Goal: Transaction & Acquisition: Purchase product/service

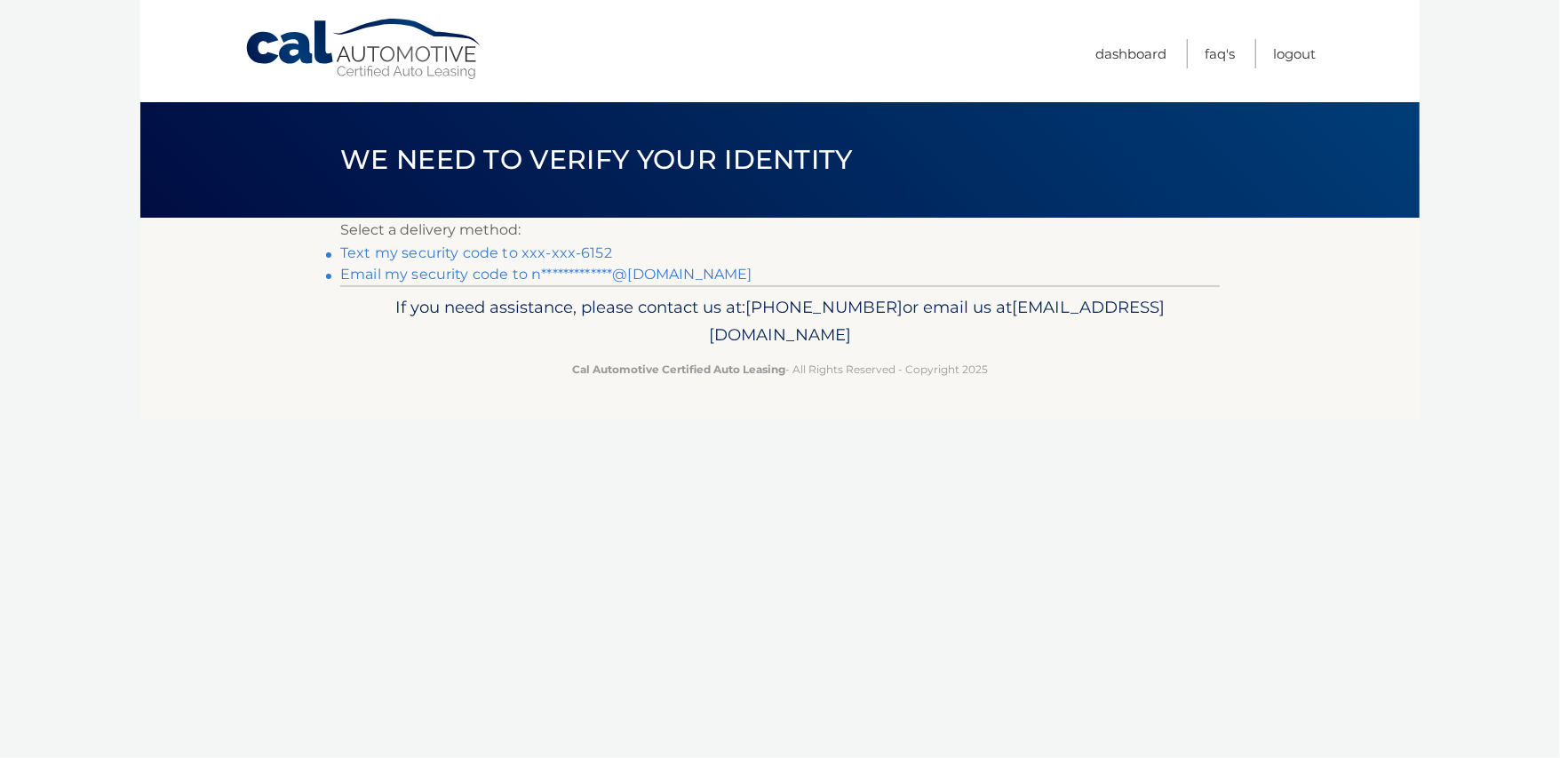
click at [484, 252] on link "Text my security code to xxx-xxx-6152" at bounding box center [476, 252] width 272 height 17
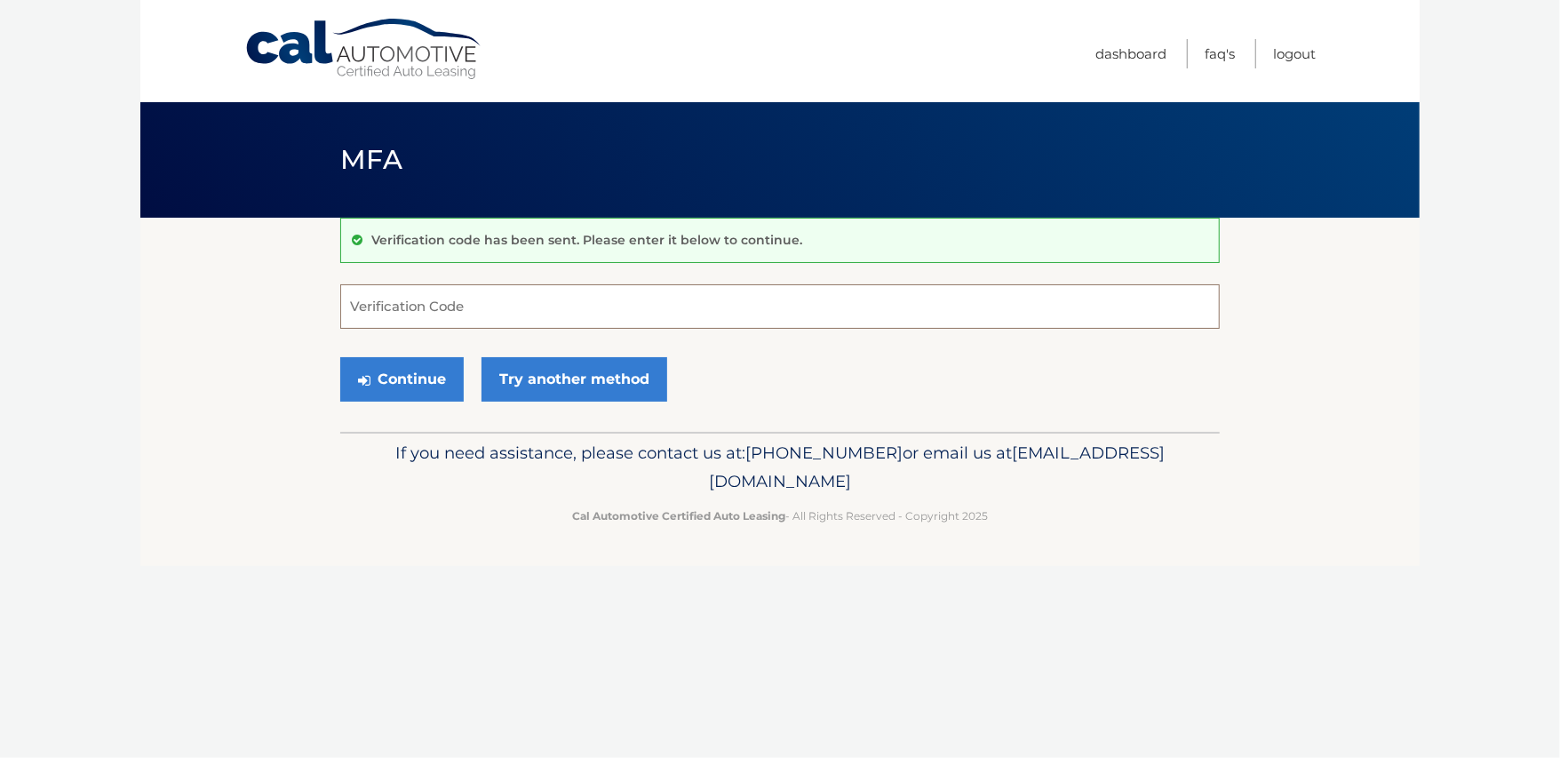
click at [466, 303] on input "Verification Code" at bounding box center [780, 306] width 880 height 44
type input "244989"
click at [393, 385] on button "Continue" at bounding box center [402, 379] width 124 height 44
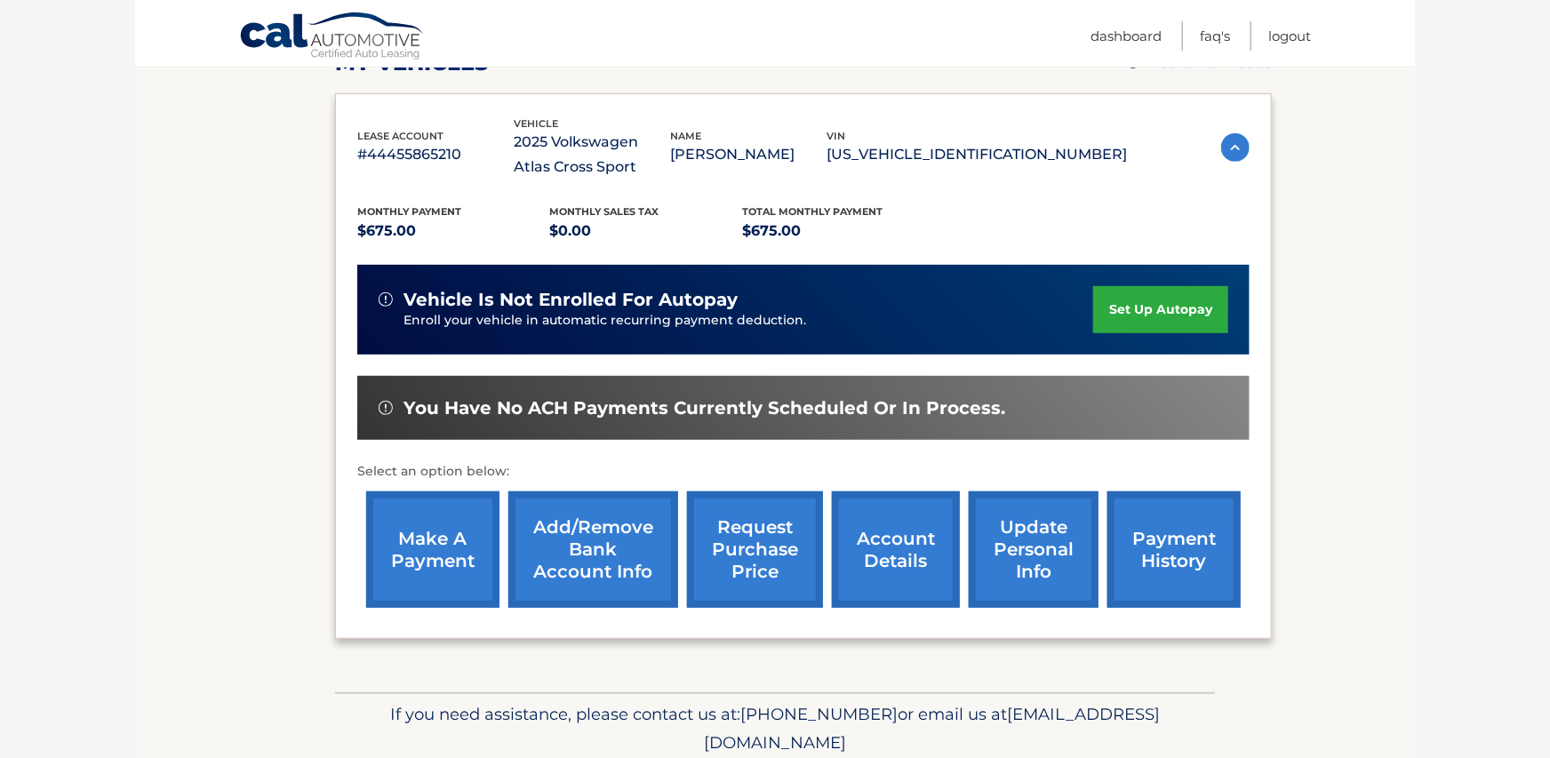
scroll to position [284, 0]
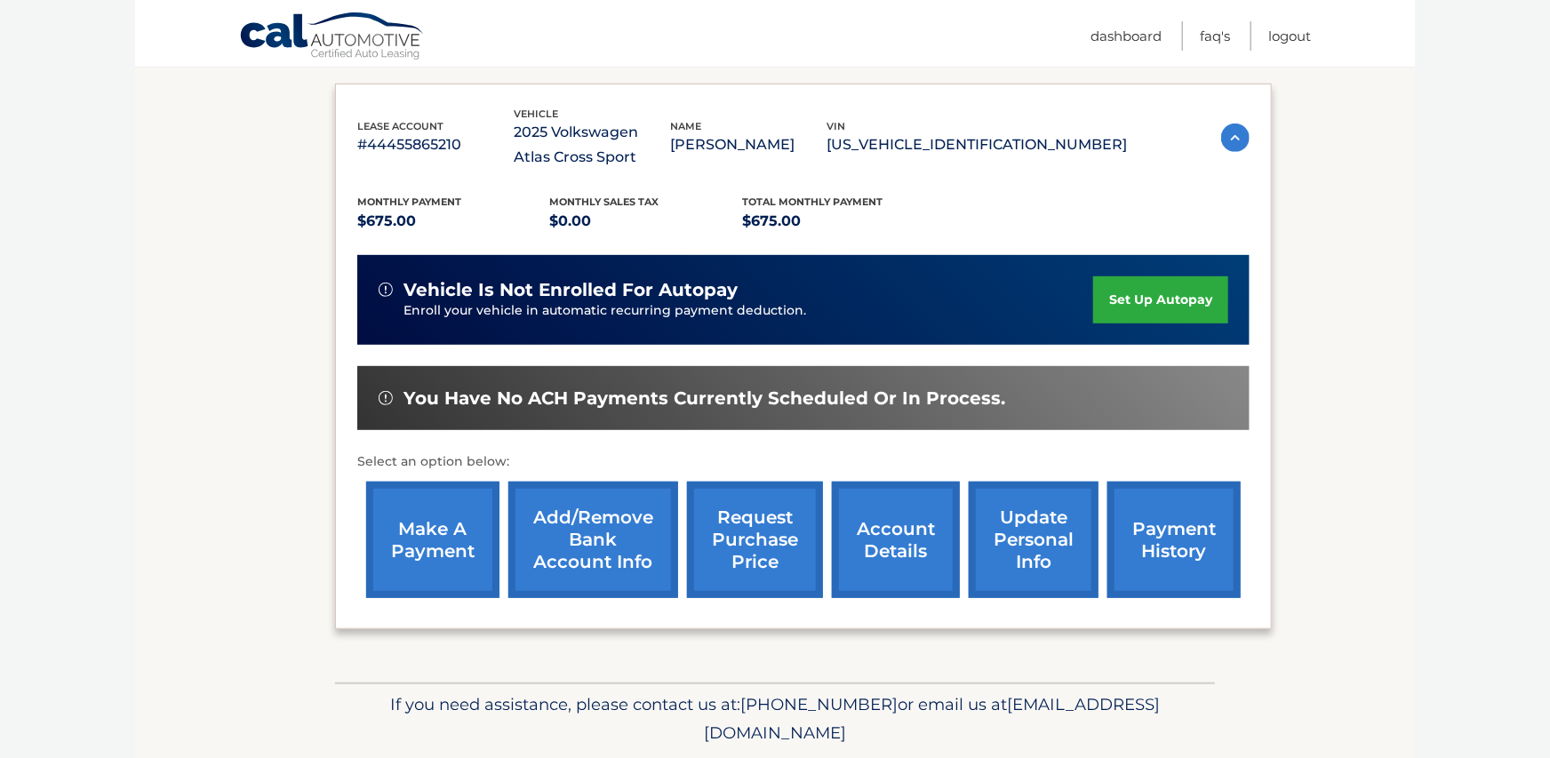
click at [427, 522] on link "make a payment" at bounding box center [432, 540] width 133 height 116
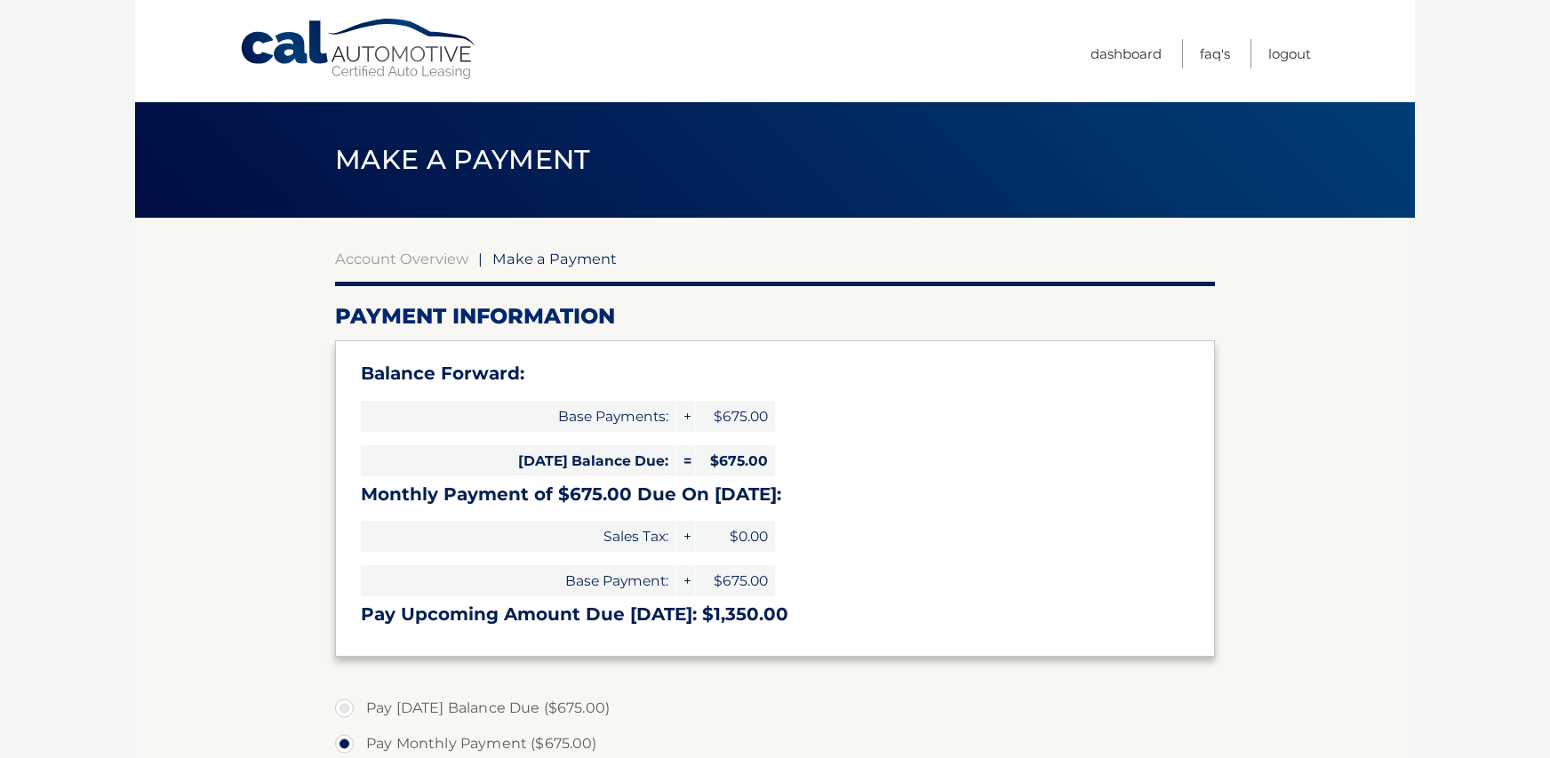
select select "ZWU4MWUwZGYtMmQ2Ny00NzE2LWFlMWYtNTk5MjM1ZDllMGJi"
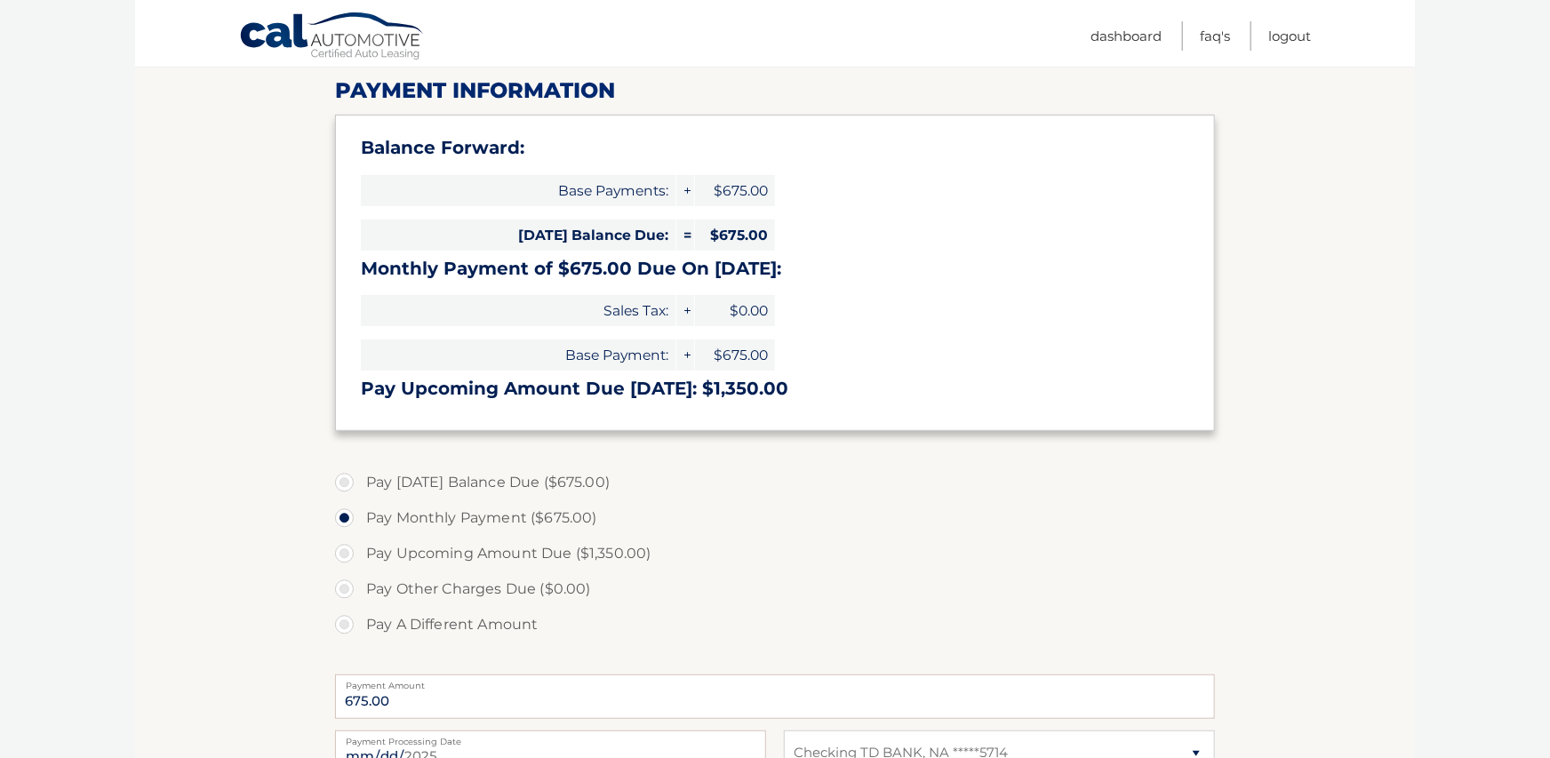
scroll to position [142, 0]
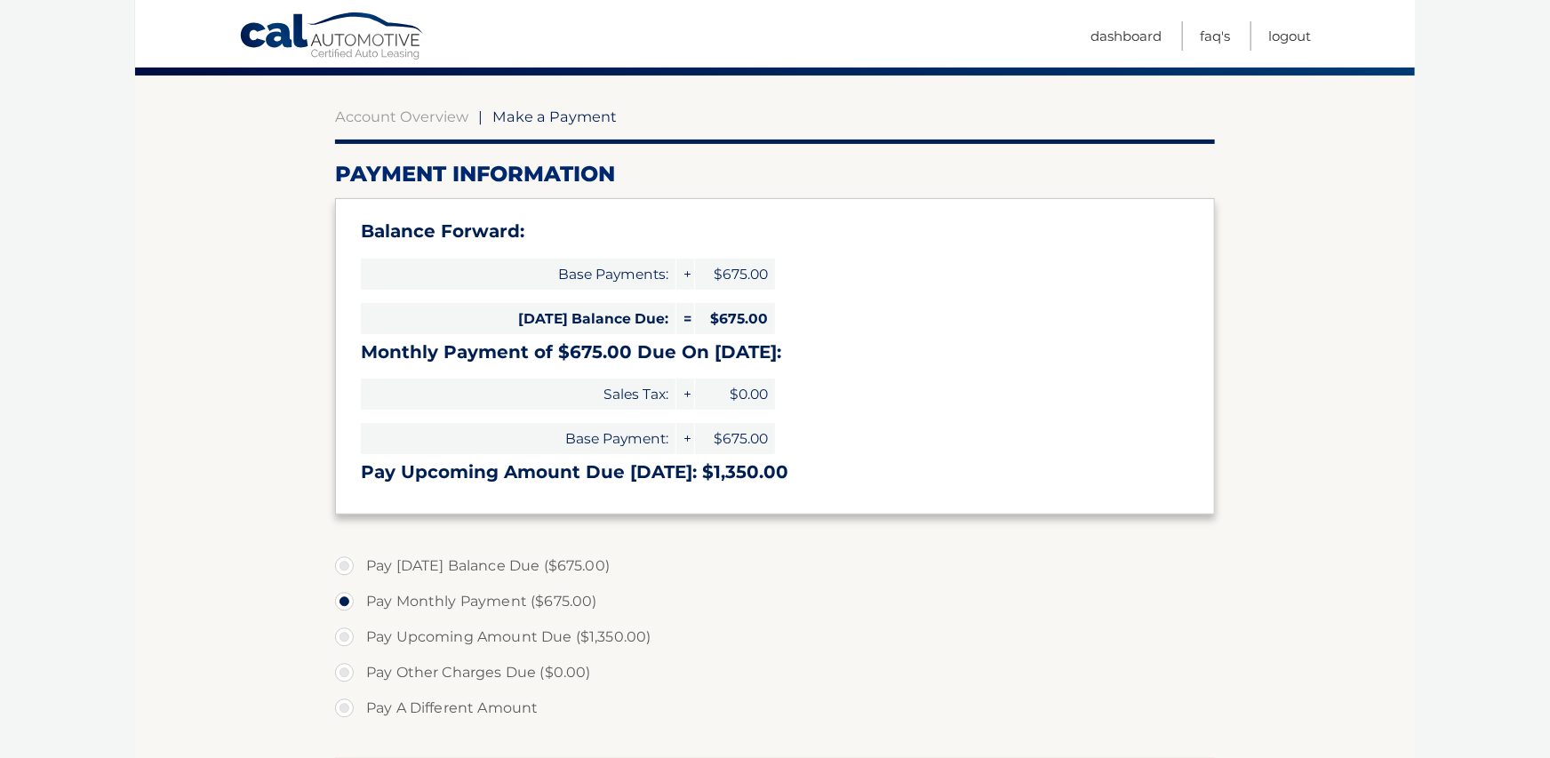
click at [346, 560] on label "Pay Today's Balance Due ($675.00)" at bounding box center [775, 566] width 880 height 36
click at [346, 560] on input "Pay Today's Balance Due ($675.00)" at bounding box center [351, 562] width 18 height 28
radio input "true"
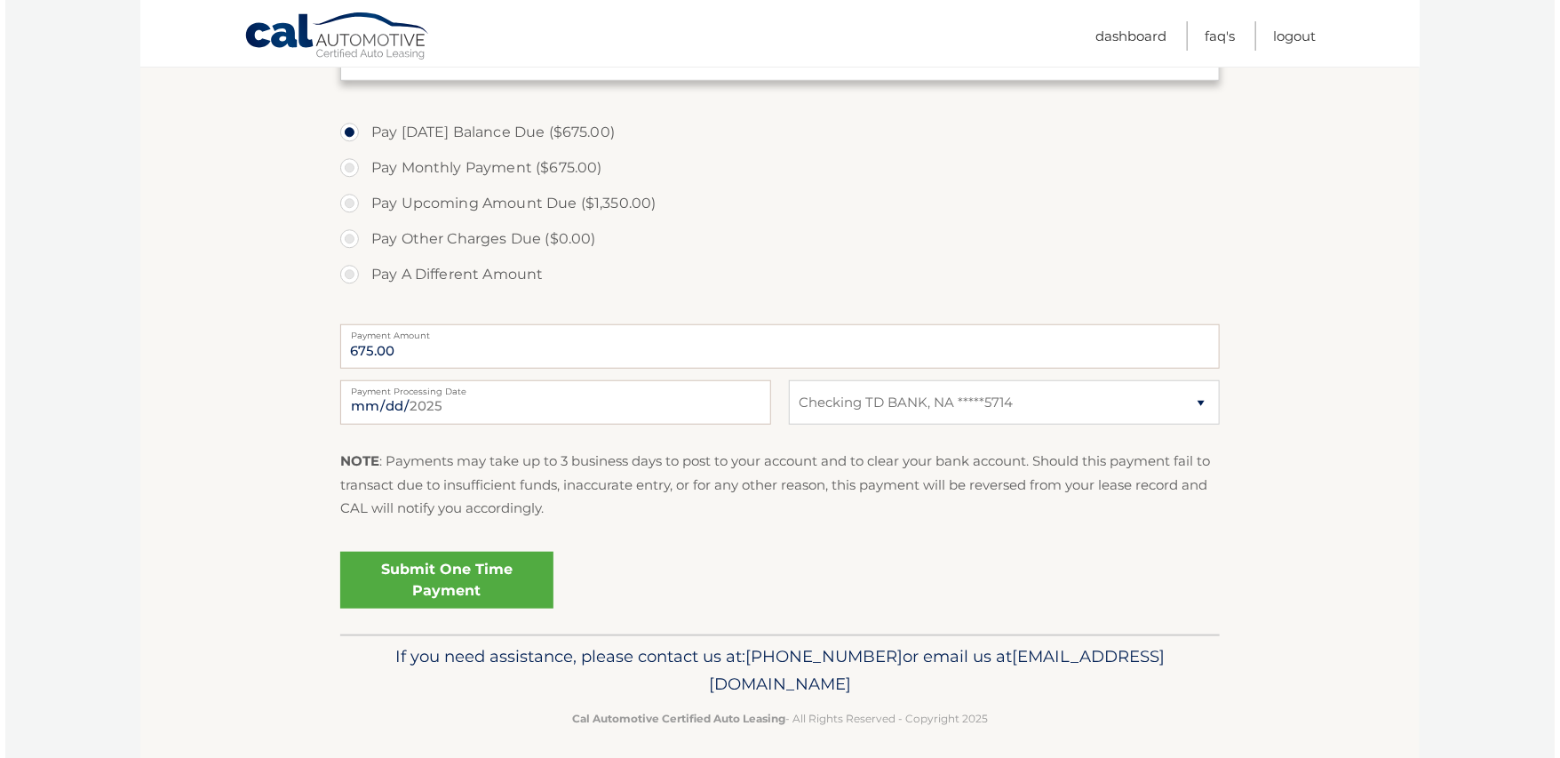
scroll to position [586, 0]
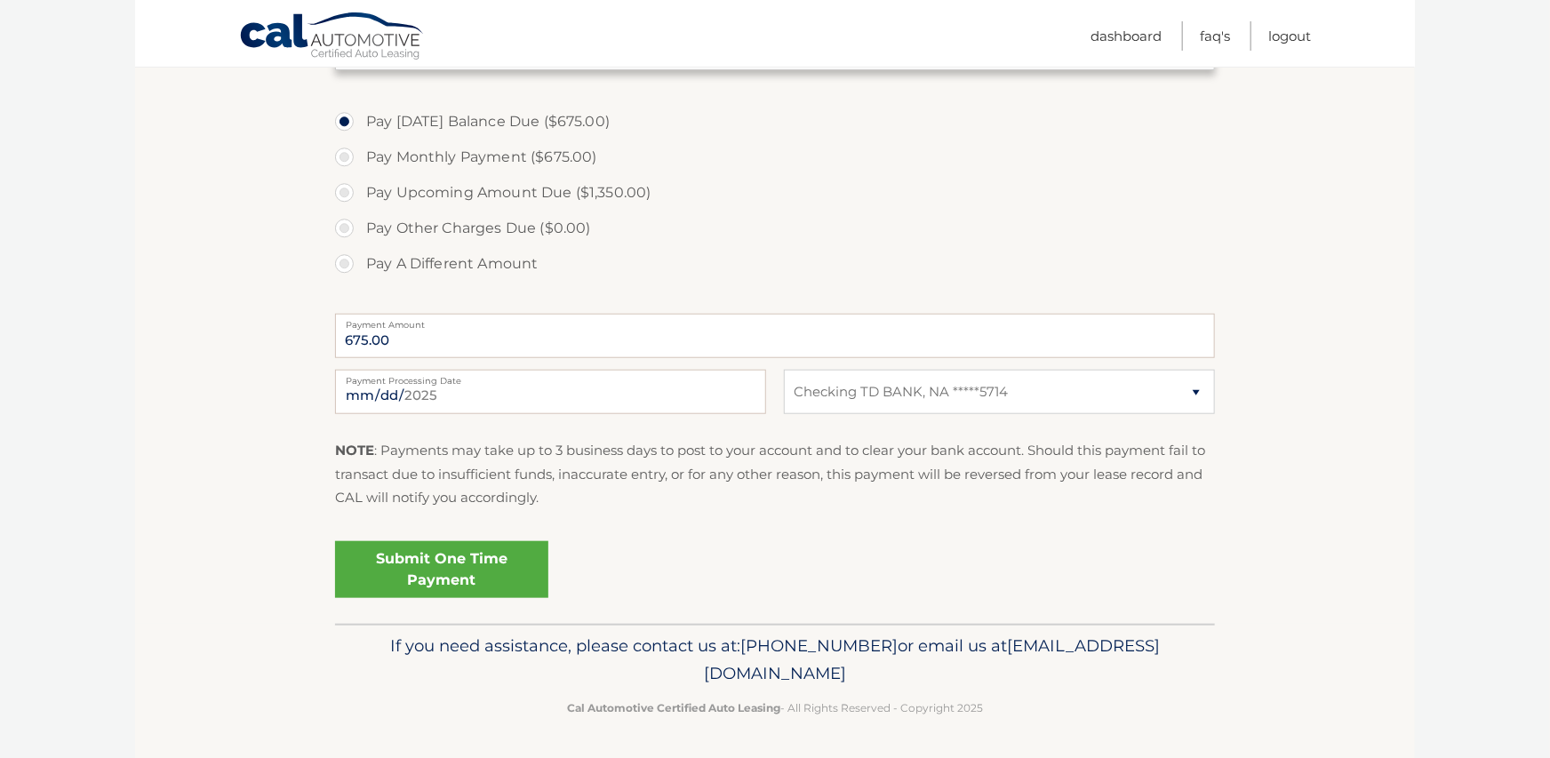
click at [481, 573] on link "Submit One Time Payment" at bounding box center [441, 569] width 213 height 57
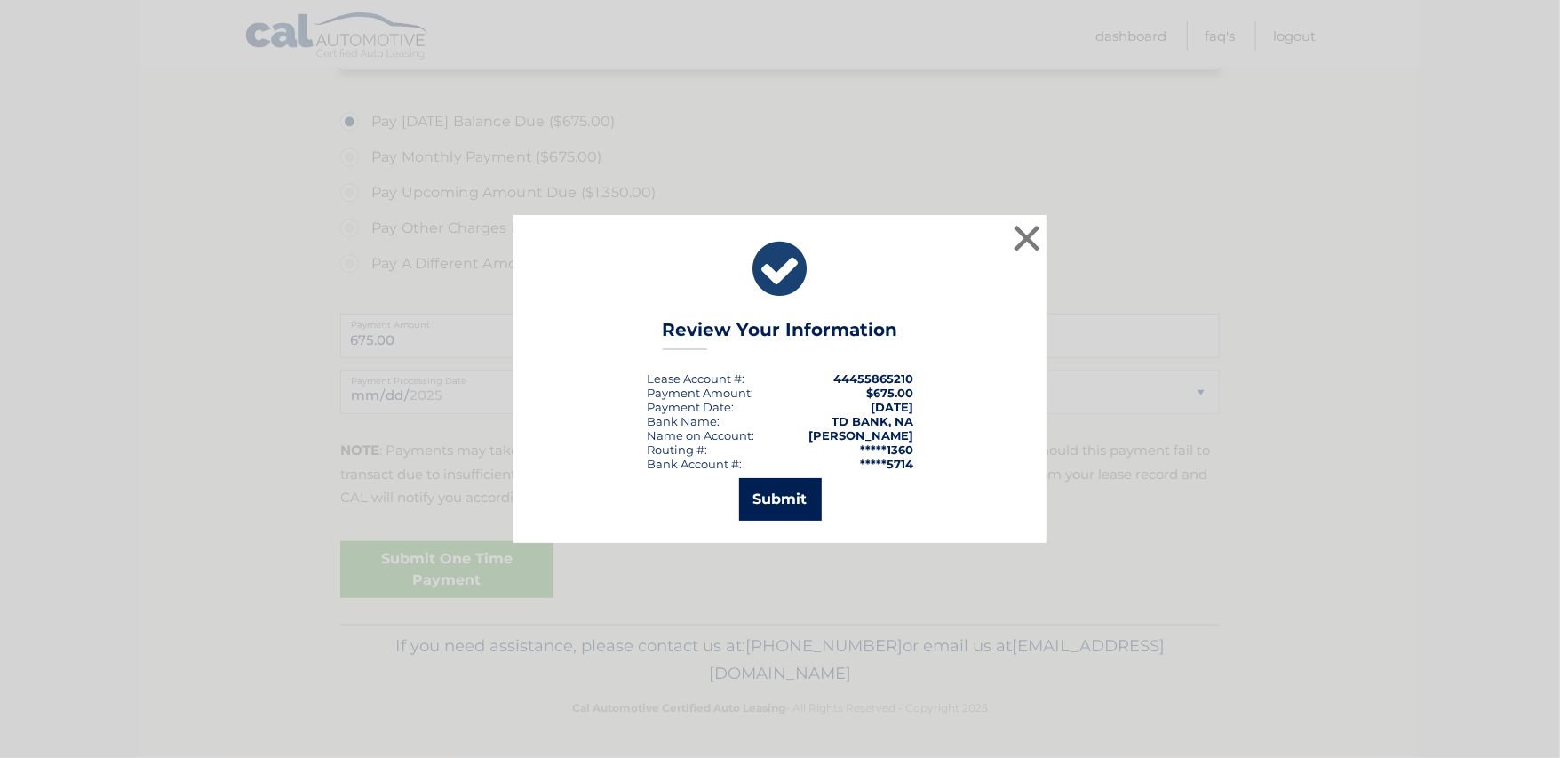
click at [766, 499] on button "Submit" at bounding box center [780, 499] width 83 height 43
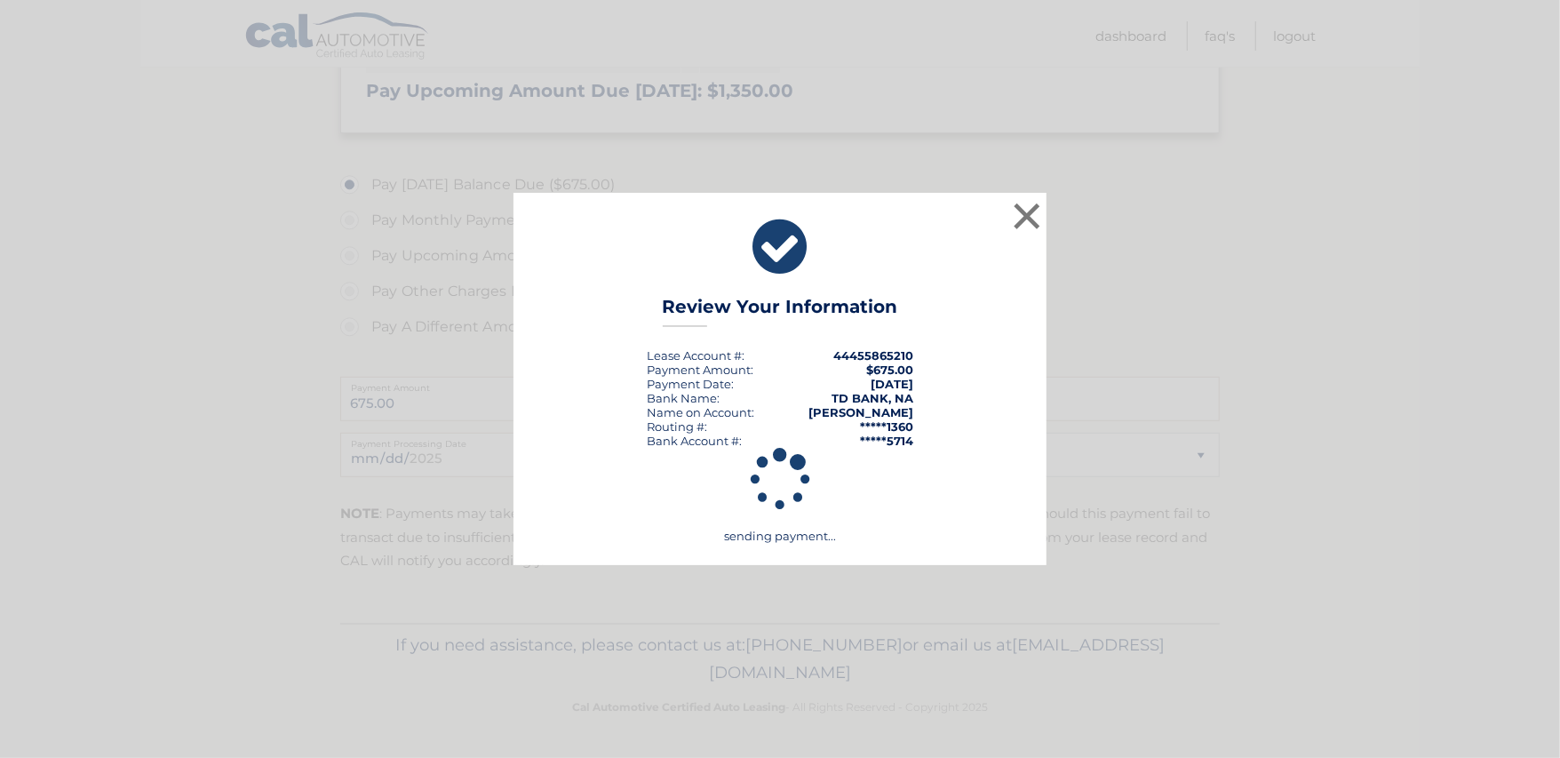
scroll to position [522, 0]
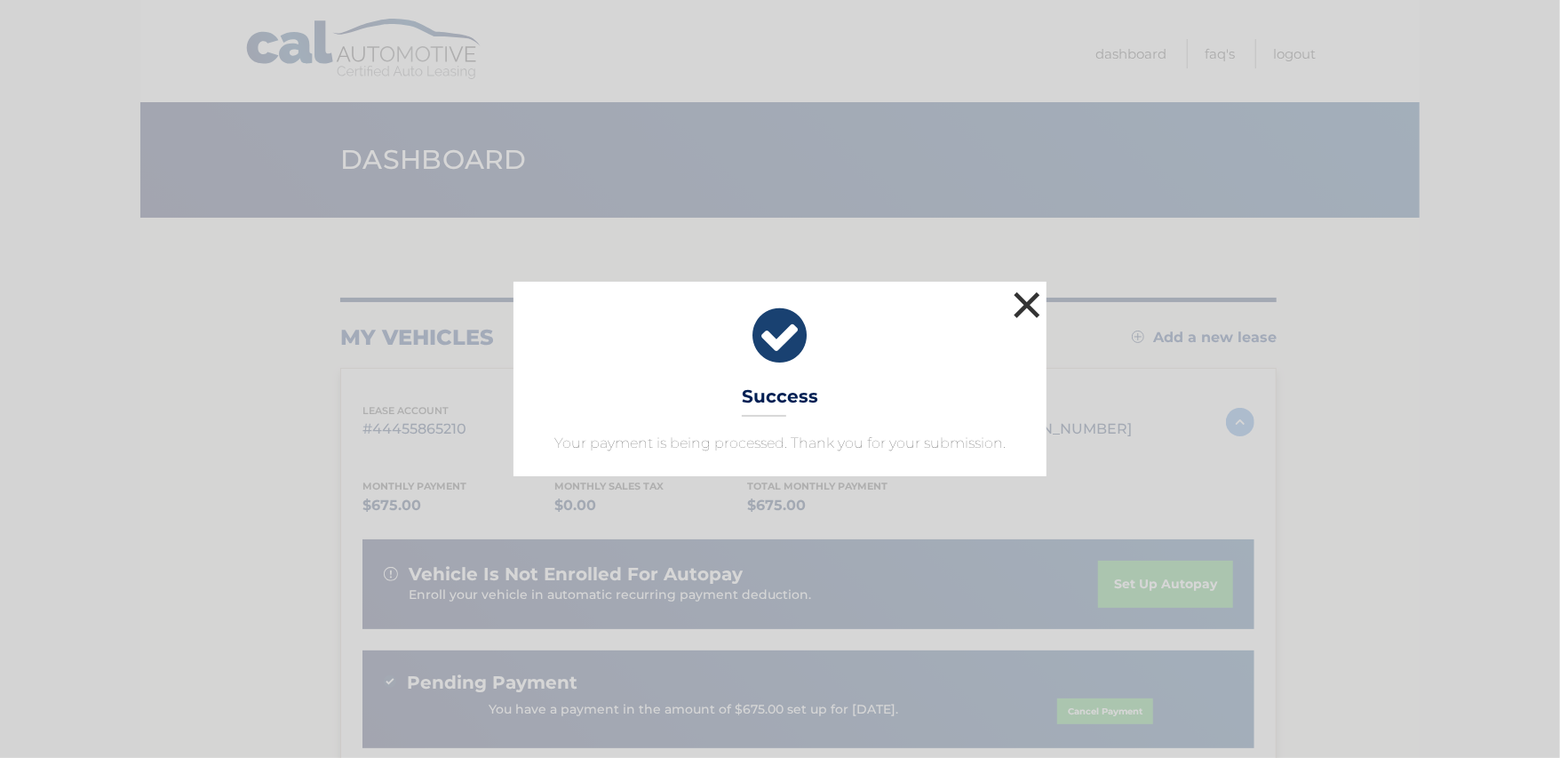
click at [1029, 313] on button "×" at bounding box center [1027, 305] width 36 height 36
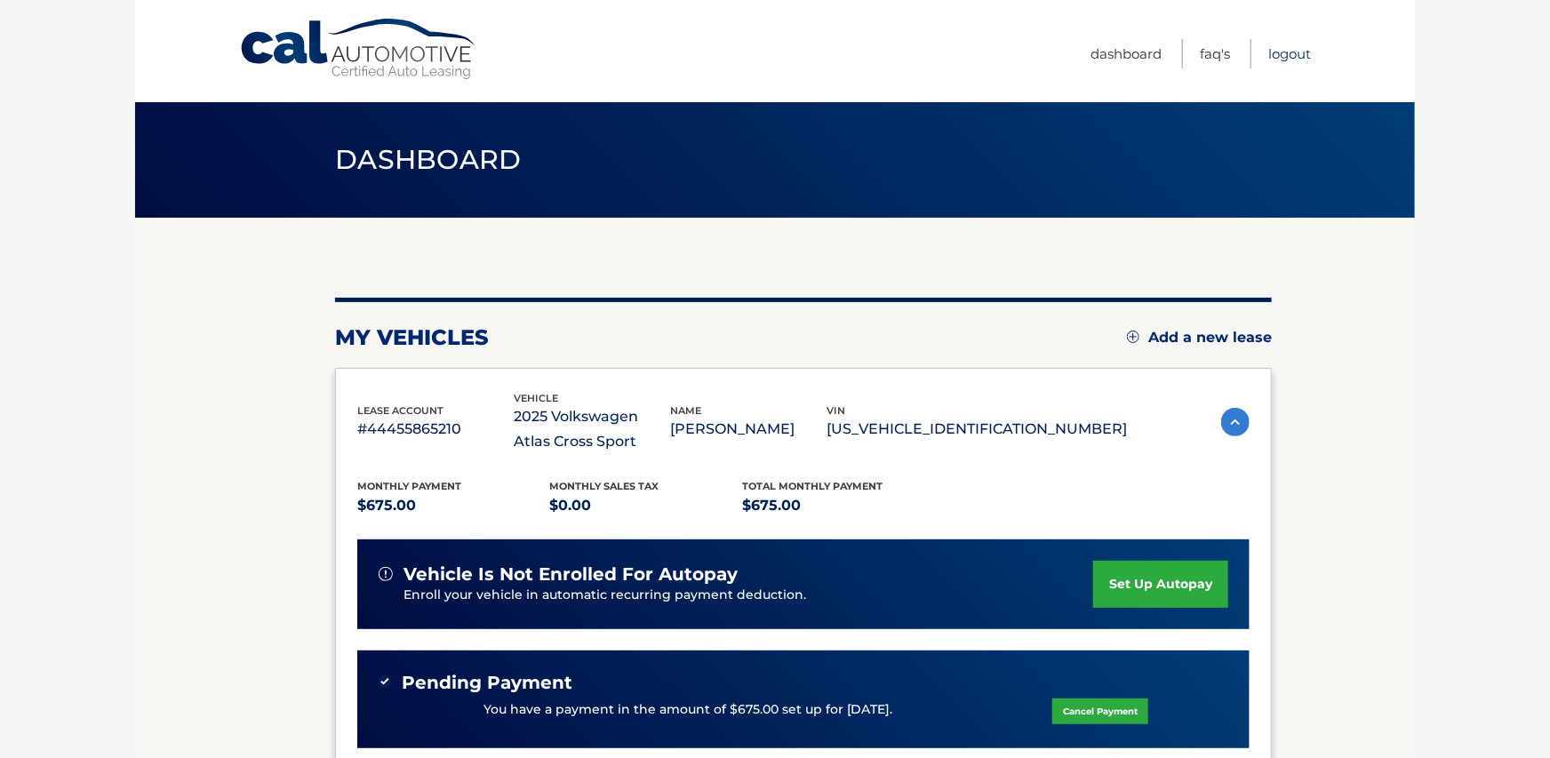
click at [1291, 54] on link "Logout" at bounding box center [1289, 53] width 43 height 29
